Goal: Task Accomplishment & Management: Complete application form

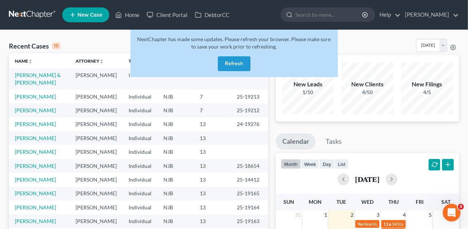
click at [234, 60] on button "Refresh" at bounding box center [234, 63] width 33 height 15
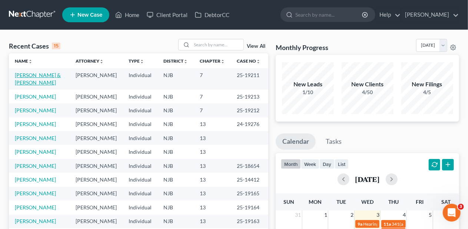
click at [34, 76] on link "[PERSON_NAME] & [PERSON_NAME]" at bounding box center [38, 79] width 46 height 14
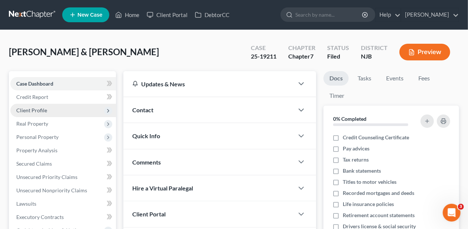
click at [57, 109] on span "Client Profile" at bounding box center [63, 110] width 106 height 13
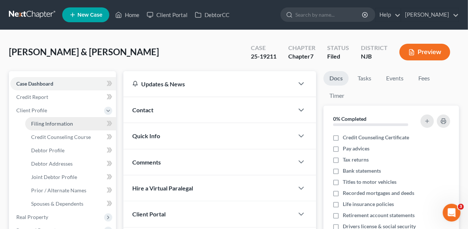
click at [64, 123] on span "Filing Information" at bounding box center [52, 124] width 42 height 6
select select "1"
select select "0"
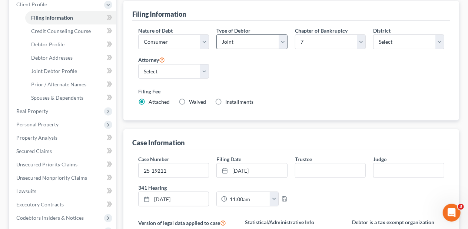
scroll to position [90, 0]
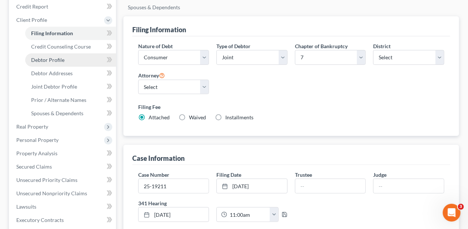
click at [67, 61] on link "Debtor Profile" at bounding box center [70, 59] width 91 height 13
select select "1"
select select "3"
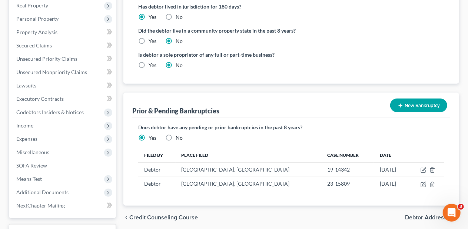
scroll to position [222, 0]
